Goal: Task Accomplishment & Management: Manage account settings

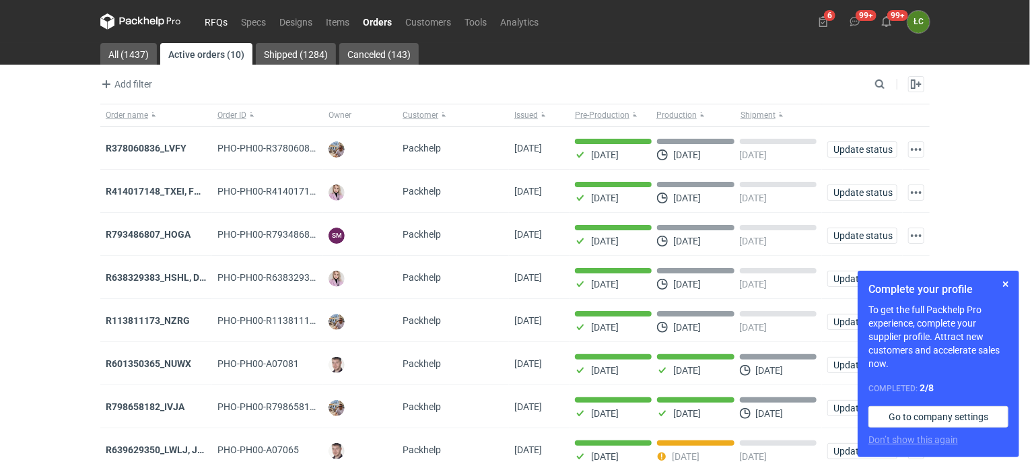
click at [222, 17] on link "RFQs" at bounding box center [216, 21] width 36 height 16
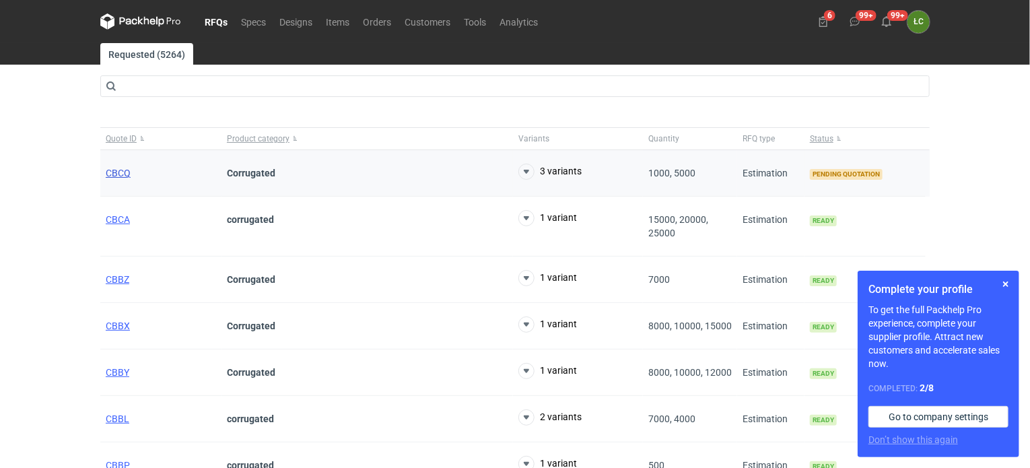
click at [130, 172] on span "CBCQ" at bounding box center [118, 173] width 25 height 11
